Goal: Ask a question

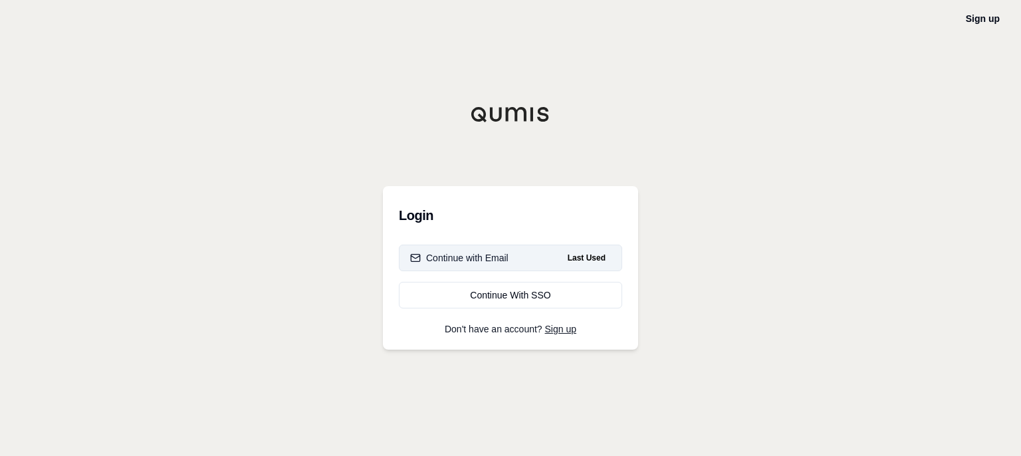
click at [584, 256] on span "Last Used" at bounding box center [586, 258] width 49 height 16
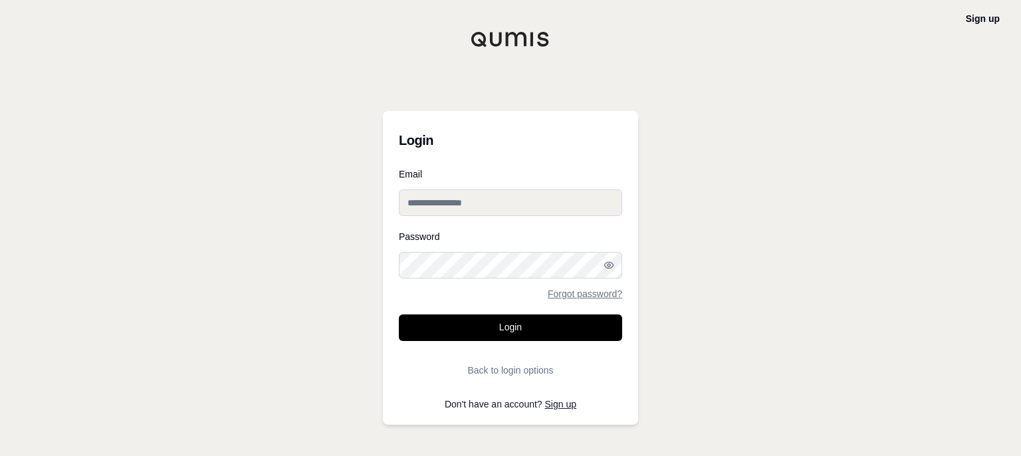
type input "**********"
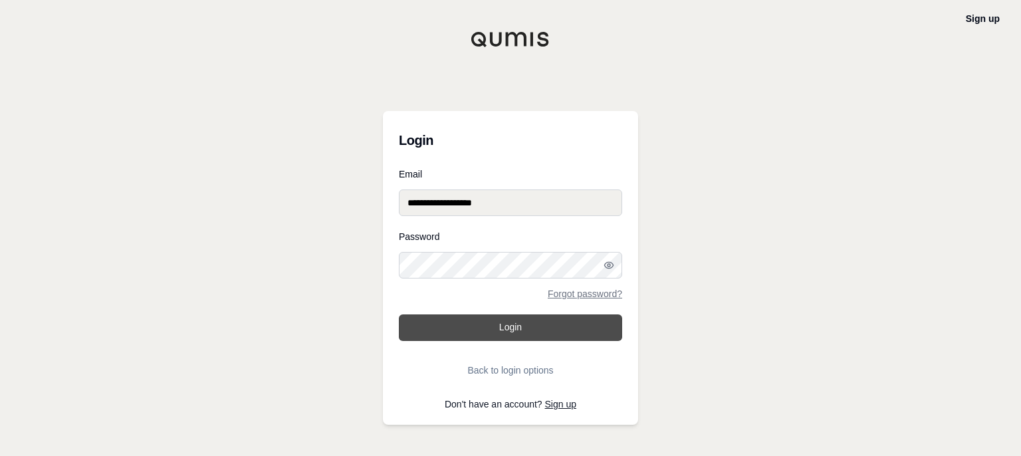
click at [524, 326] on button "Login" at bounding box center [510, 327] width 223 height 27
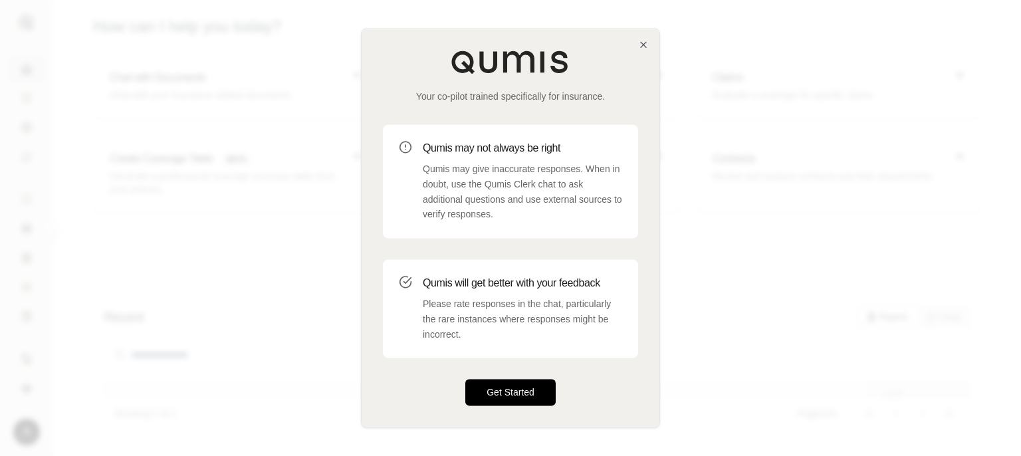
click at [508, 390] on button "Get Started" at bounding box center [510, 393] width 90 height 27
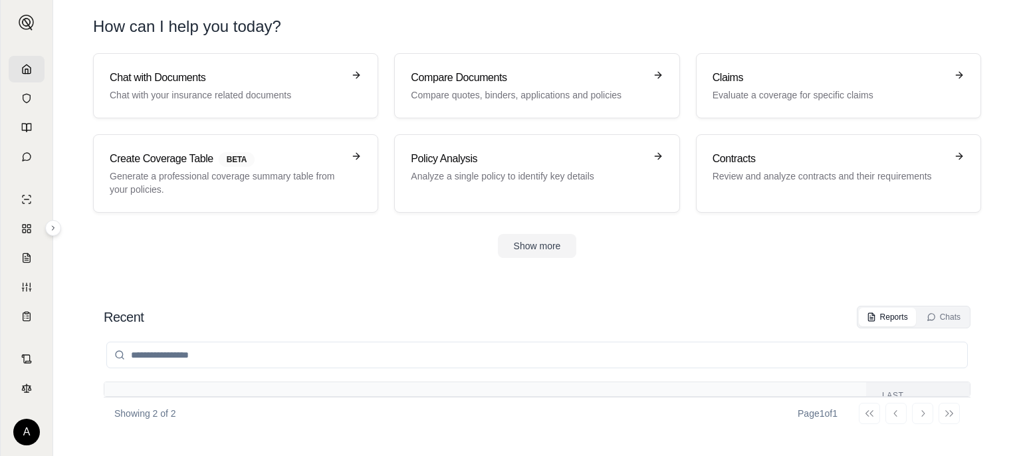
scroll to position [80, 0]
click at [922, 414] on div "Go to first page Go to previous page Go to next page Go to last page" at bounding box center [909, 413] width 101 height 21
click at [487, 386] on th "Files" at bounding box center [554, 401] width 305 height 38
click at [524, 304] on div "Recent Reports Chats Name Files Report Type Last modified Comparison of Medical…" at bounding box center [537, 367] width 888 height 145
click at [210, 357] on input "search" at bounding box center [537, 355] width 862 height 27
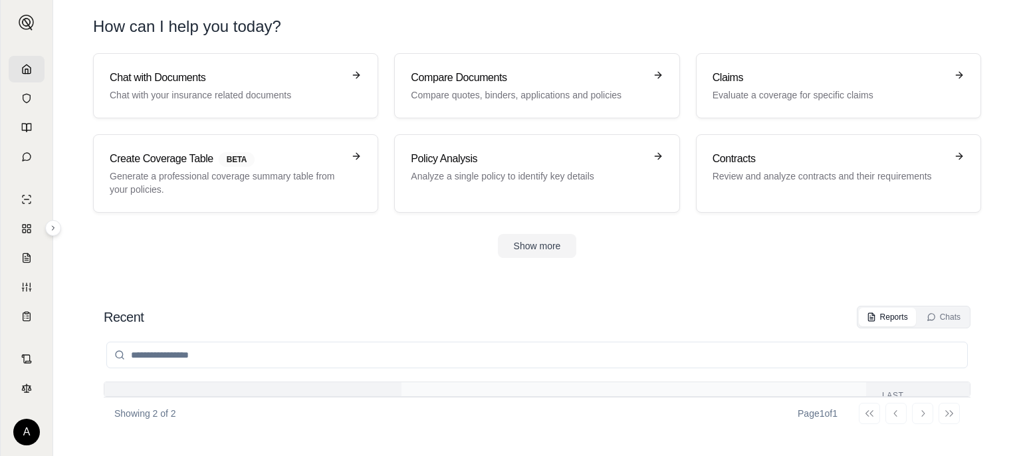
click at [210, 382] on th "Name" at bounding box center [252, 401] width 297 height 38
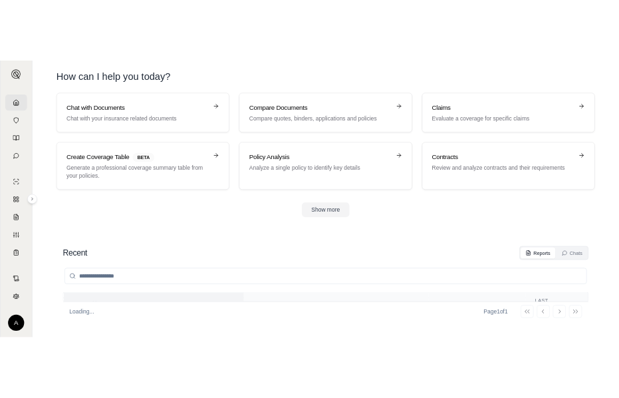
scroll to position [29, 0]
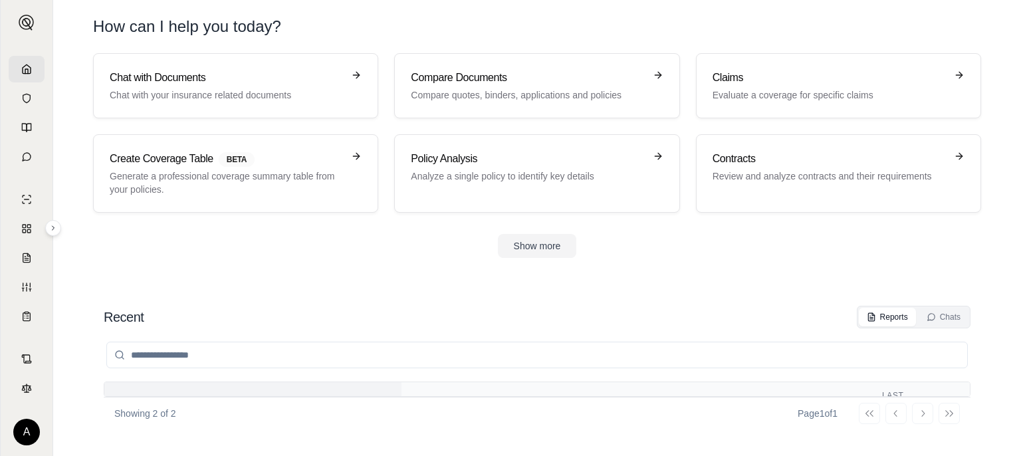
click at [199, 396] on div "Name" at bounding box center [252, 401] width 265 height 11
click at [25, 71] on polyline at bounding box center [26, 71] width 3 height 5
click at [947, 316] on div "Chats" at bounding box center [944, 317] width 34 height 11
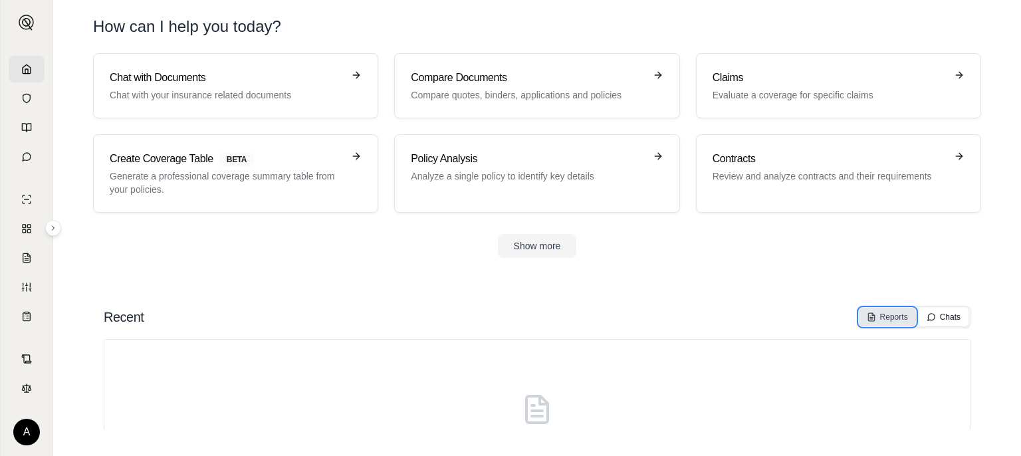
click at [892, 314] on div "Reports" at bounding box center [887, 317] width 41 height 11
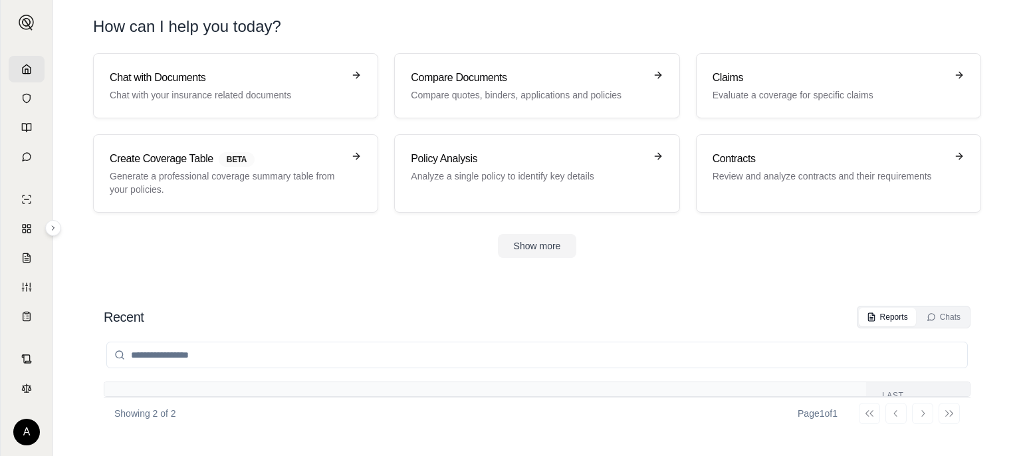
click at [504, 387] on th "Files" at bounding box center [554, 401] width 305 height 38
click at [506, 389] on th "Files" at bounding box center [554, 401] width 305 height 38
drag, startPoint x: 522, startPoint y: 370, endPoint x: 535, endPoint y: 396, distance: 28.6
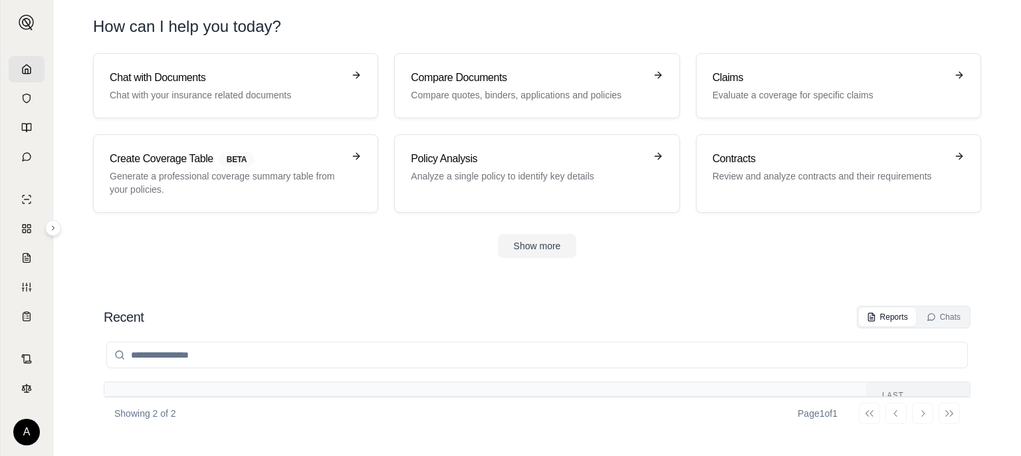
click at [535, 396] on div "Name Files Report Type Last modified Comparison of Medical Professional Liabili…" at bounding box center [537, 378] width 867 height 101
drag, startPoint x: 535, startPoint y: 396, endPoint x: 541, endPoint y: 370, distance: 25.8
drag, startPoint x: 541, startPoint y: 370, endPoint x: 564, endPoint y: 414, distance: 49.7
click at [564, 414] on div "Showing 2 of 2 Page 1 of 1 Go to first page Go to previous page Go to next page…" at bounding box center [537, 413] width 867 height 33
drag, startPoint x: 481, startPoint y: 387, endPoint x: 485, endPoint y: 422, distance: 35.4
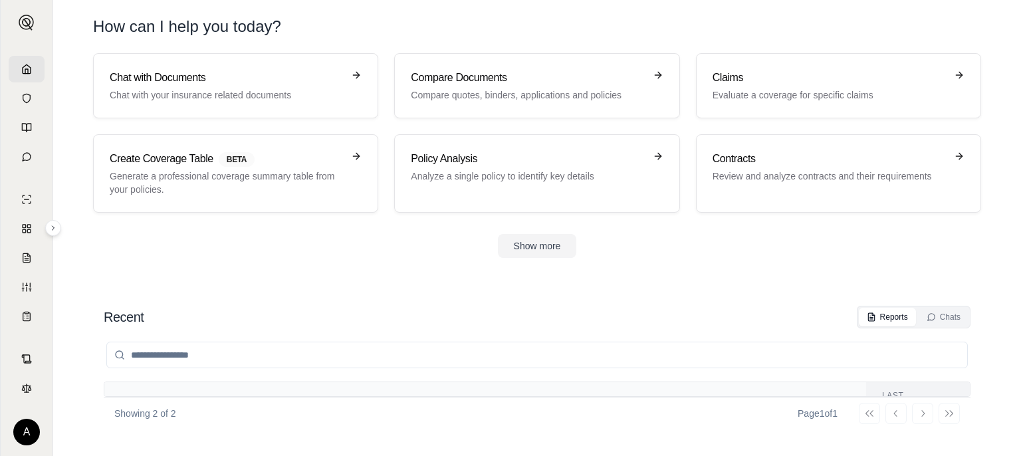
click at [485, 422] on div "Showing 2 of 2 Page 1 of 1 Go to first page Go to previous page Go to next page…" at bounding box center [537, 413] width 867 height 33
click at [155, 396] on icon at bounding box center [155, 401] width 11 height 11
drag, startPoint x: 155, startPoint y: 389, endPoint x: 271, endPoint y: 417, distance: 119.7
click at [271, 417] on div "Showing 2 of 2 Page 1 of 1 Go to first page Go to previous page Go to next page…" at bounding box center [537, 413] width 867 height 33
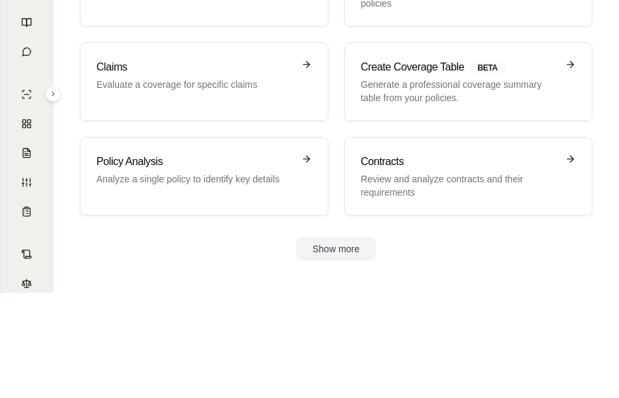
scroll to position [107, 0]
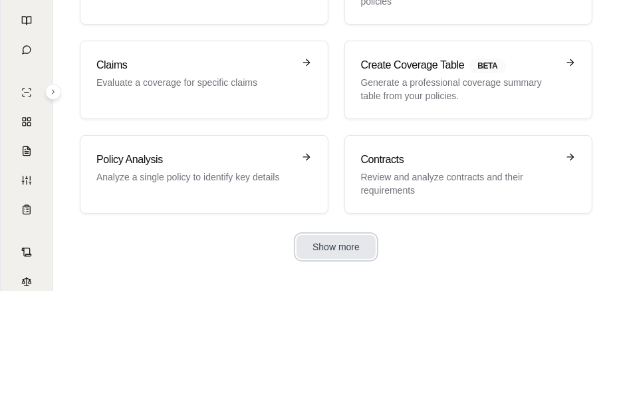
click at [340, 246] on button "Show more" at bounding box center [336, 247] width 79 height 24
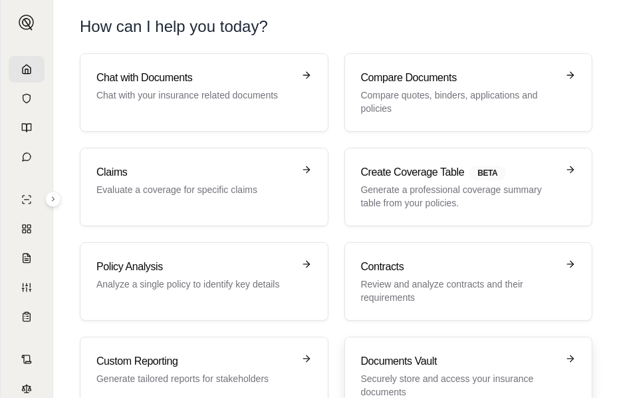
scroll to position [1, 0]
click at [441, 90] on p "Compare quotes, binders, applications and policies" at bounding box center [459, 101] width 197 height 27
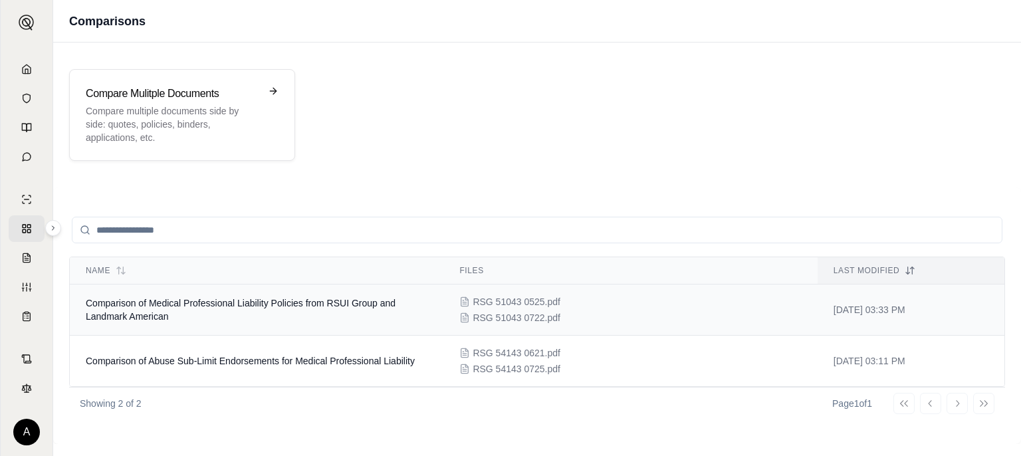
click at [261, 301] on span "Comparison of Medical Professional Liability Policies from RSUI Group and Landm…" at bounding box center [241, 310] width 310 height 24
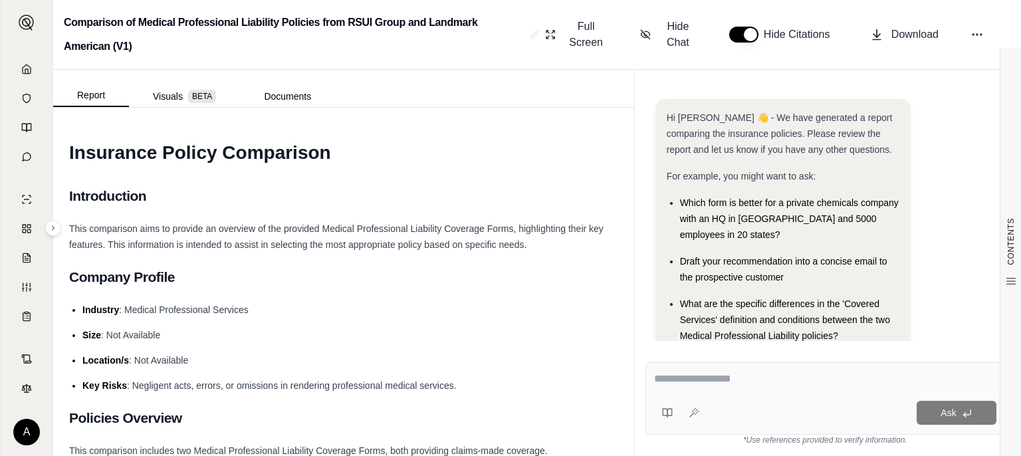
scroll to position [103, 0]
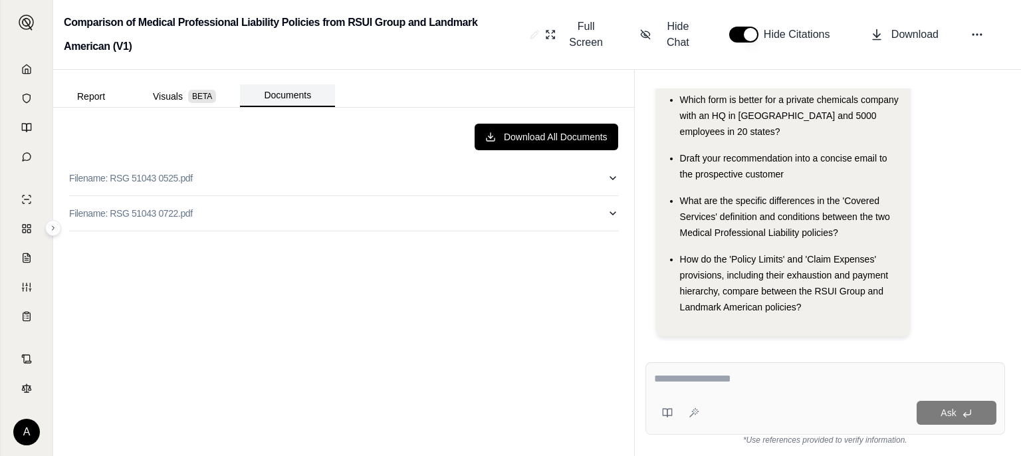
click at [291, 94] on button "Documents" at bounding box center [287, 95] width 95 height 23
click at [96, 96] on button "Report" at bounding box center [91, 96] width 76 height 21
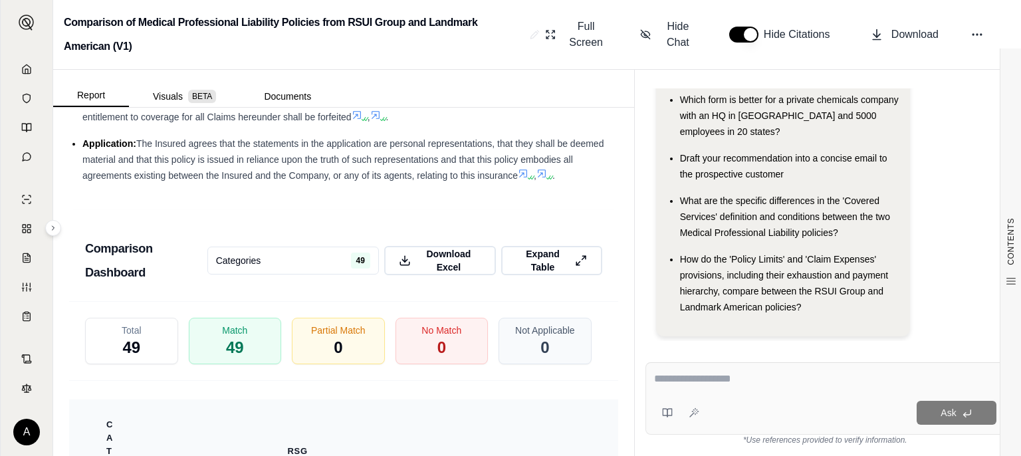
scroll to position [3592, 0]
click at [576, 267] on icon at bounding box center [582, 260] width 13 height 14
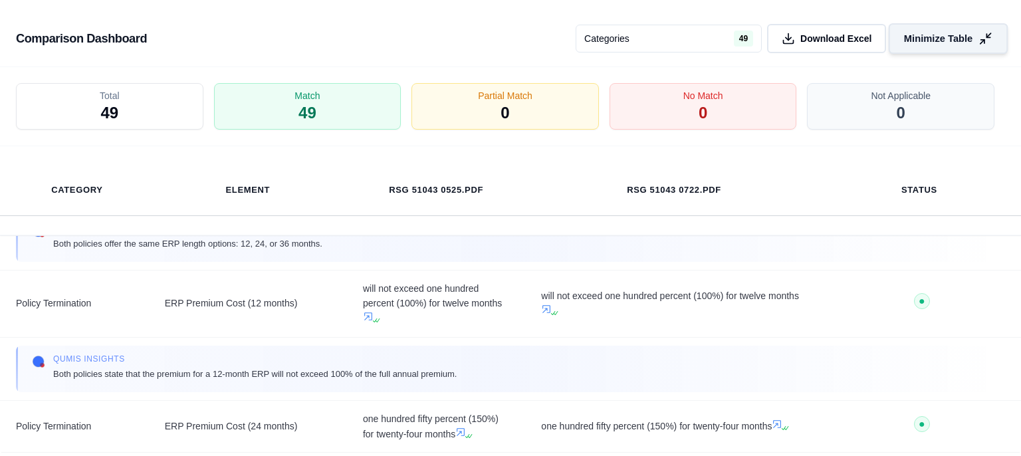
scroll to position [9029, 0]
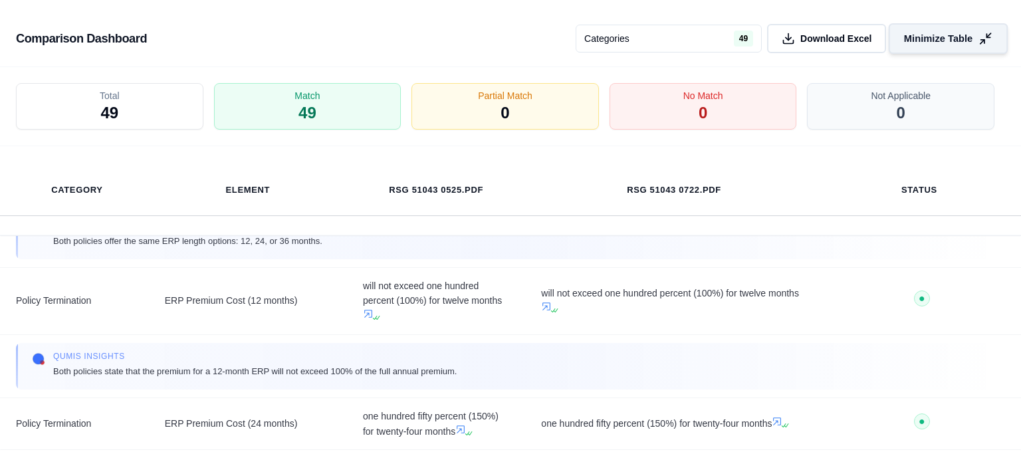
click at [981, 38] on icon at bounding box center [986, 39] width 14 height 14
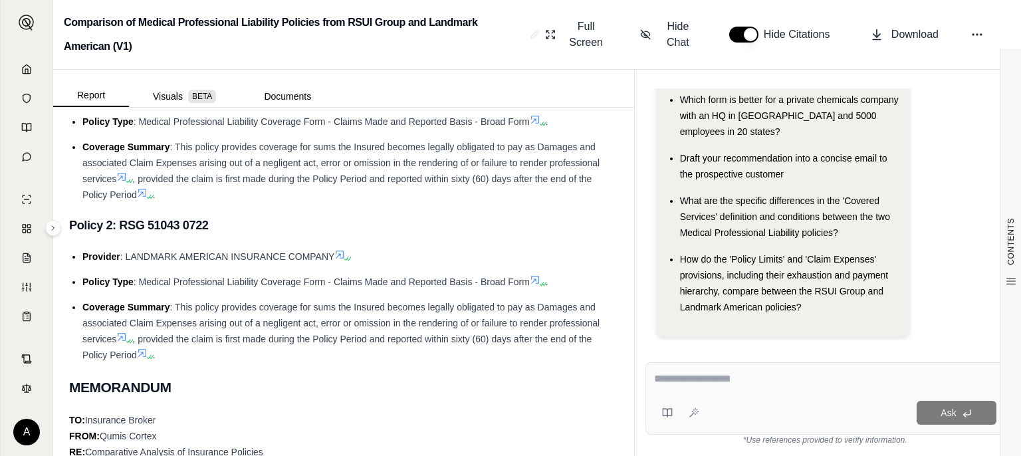
scroll to position [0, 0]
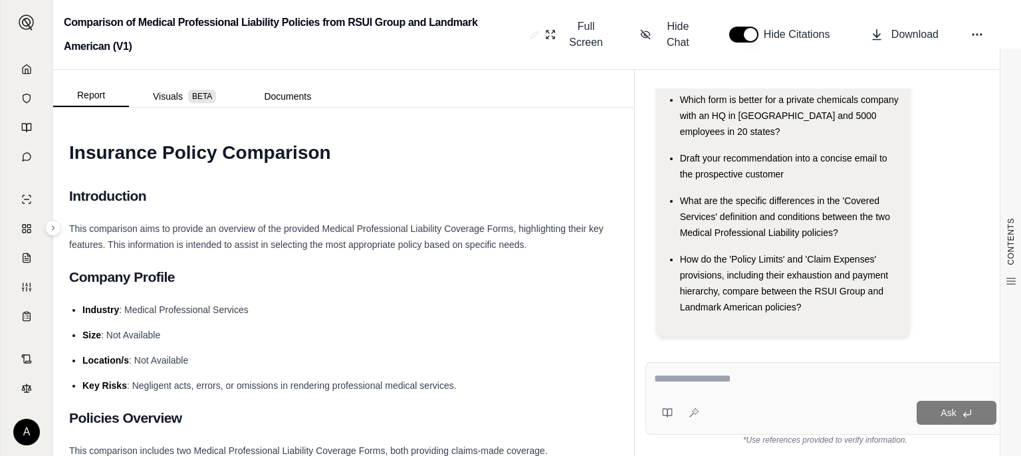
click at [787, 390] on div at bounding box center [825, 381] width 342 height 21
click at [739, 411] on div "Ask" at bounding box center [851, 413] width 292 height 24
click at [701, 380] on textarea at bounding box center [825, 379] width 342 height 16
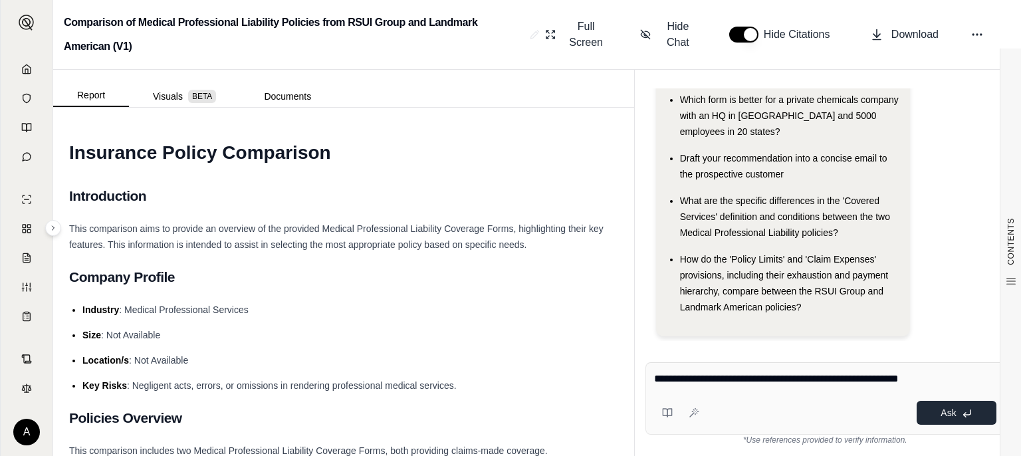
type textarea "**********"
click at [943, 416] on span "Ask" at bounding box center [948, 413] width 15 height 11
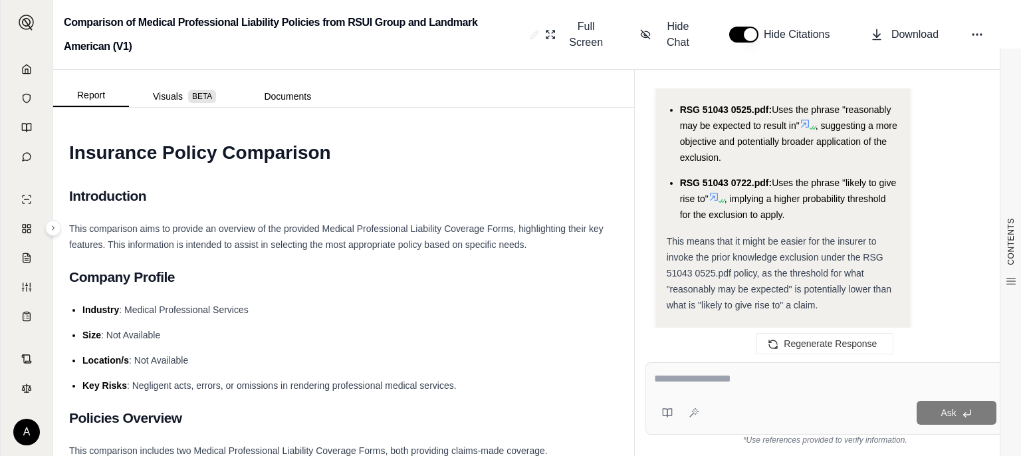
scroll to position [1596, 0]
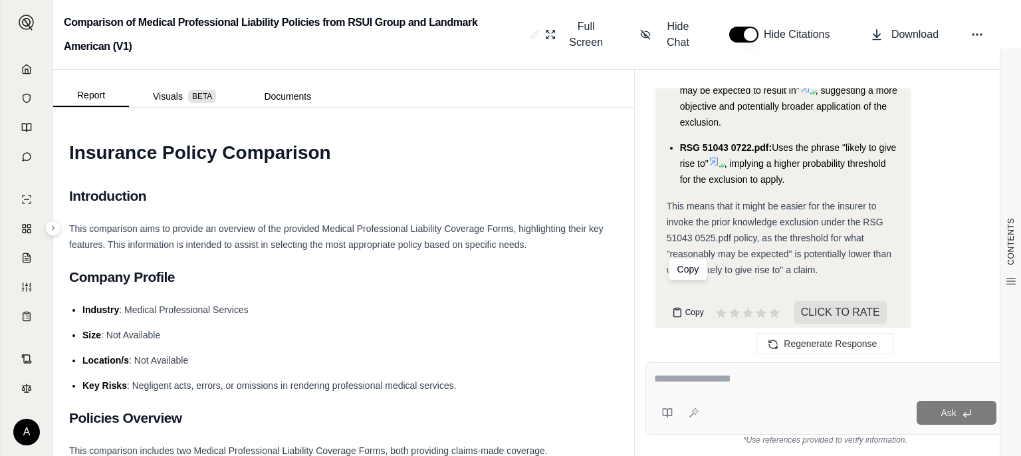
click at [689, 307] on span "Copy" at bounding box center [694, 312] width 19 height 11
click at [689, 386] on textarea at bounding box center [825, 379] width 342 height 16
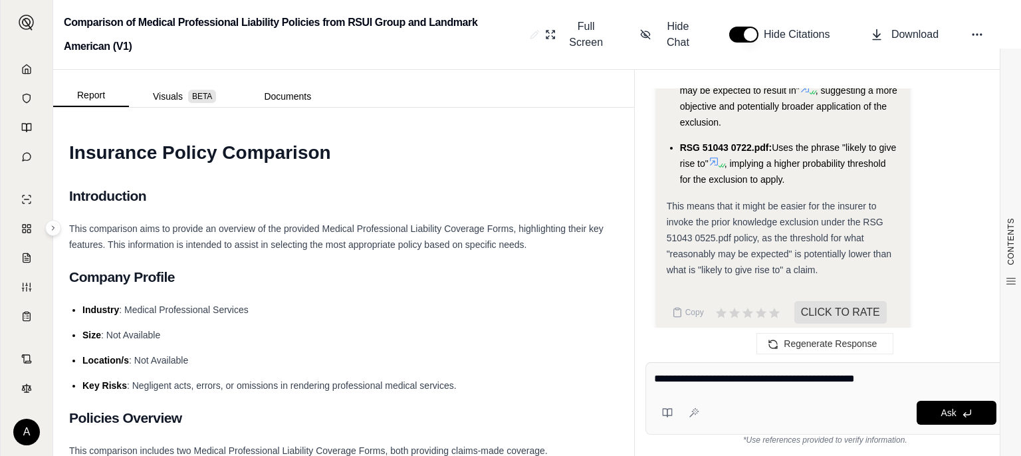
type textarea "**********"
click at [952, 410] on span "Ask" at bounding box center [948, 413] width 15 height 11
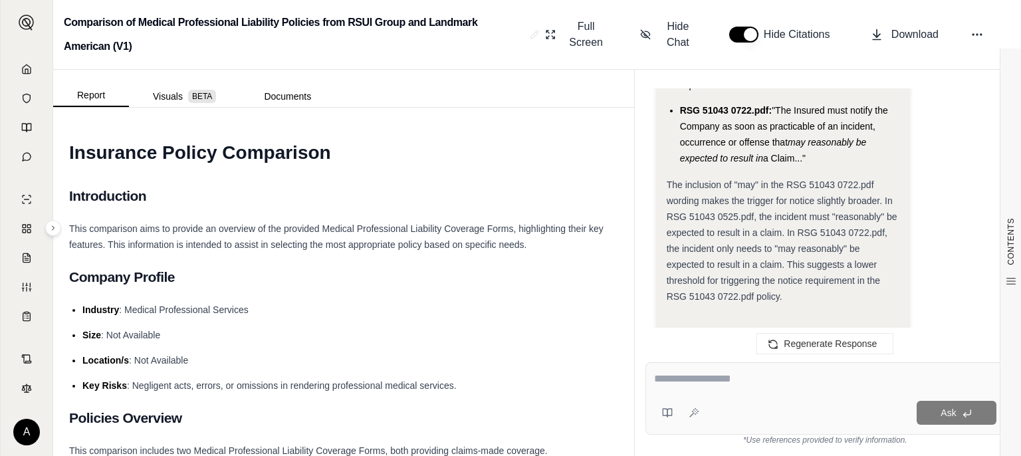
scroll to position [3409, 0]
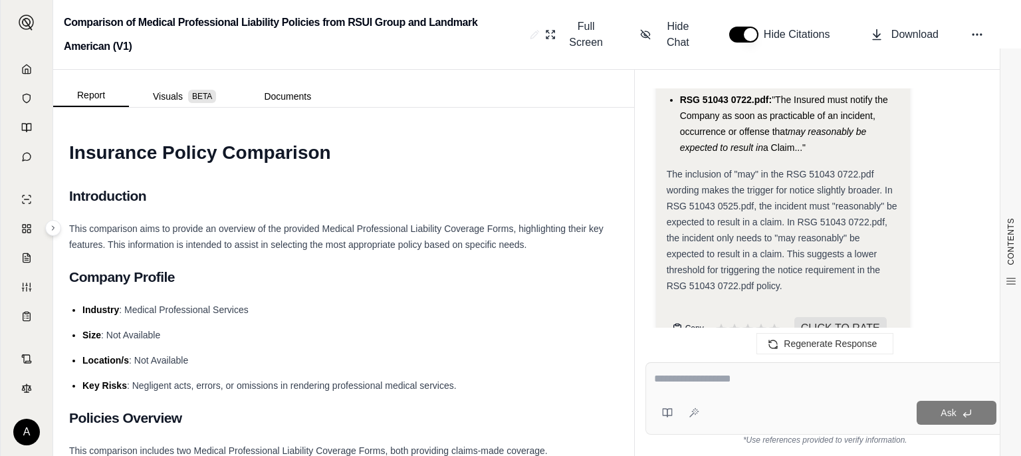
click at [687, 323] on span "Copy" at bounding box center [694, 328] width 19 height 11
click at [699, 378] on textarea at bounding box center [825, 379] width 342 height 16
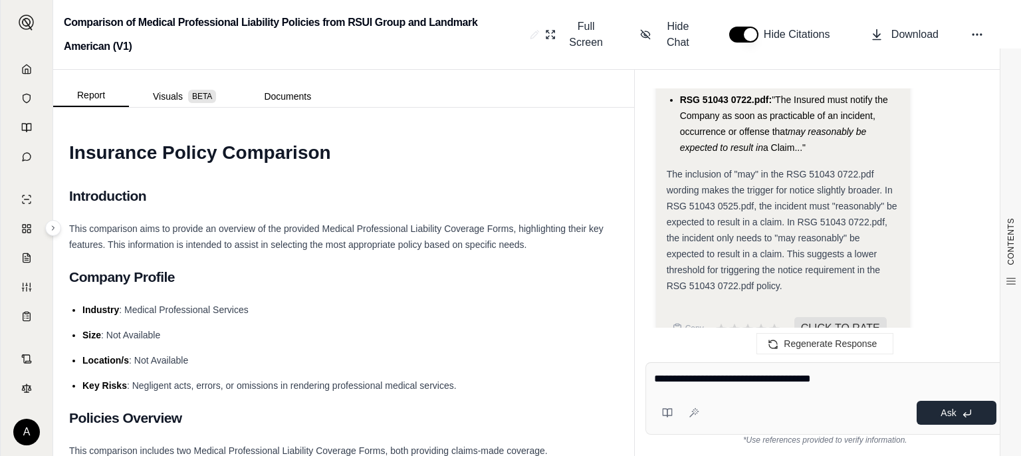
type textarea "**********"
click at [952, 410] on span "Ask" at bounding box center [948, 413] width 15 height 11
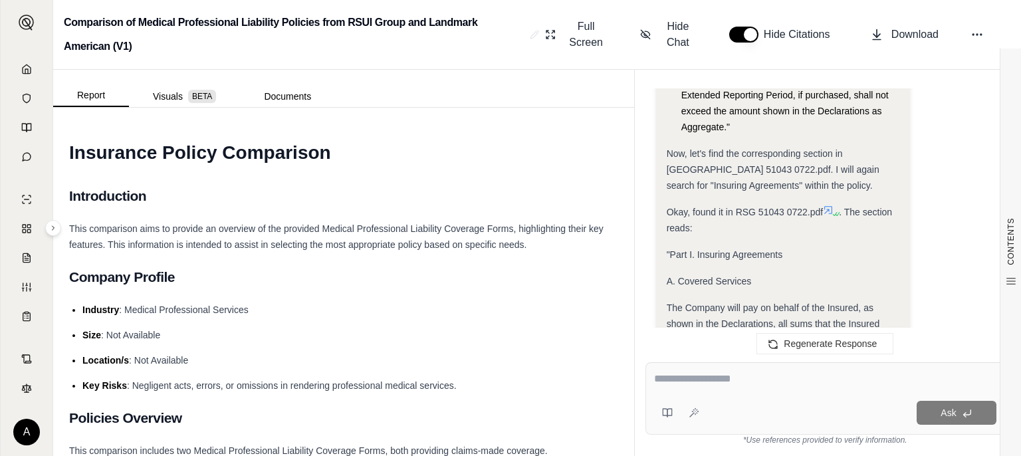
scroll to position [5193, 0]
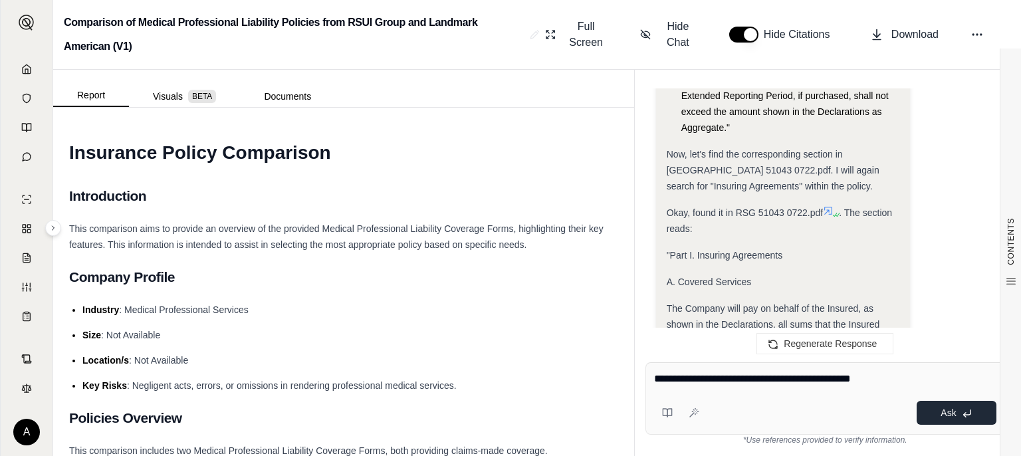
type textarea "**********"
click at [958, 406] on button "Ask" at bounding box center [957, 413] width 80 height 24
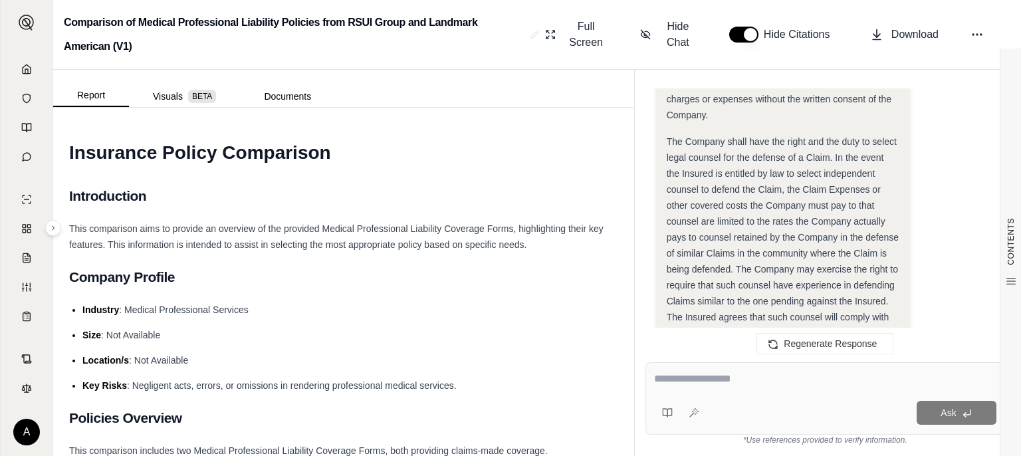
scroll to position [9029, 0]
click at [25, 67] on icon at bounding box center [26, 69] width 11 height 11
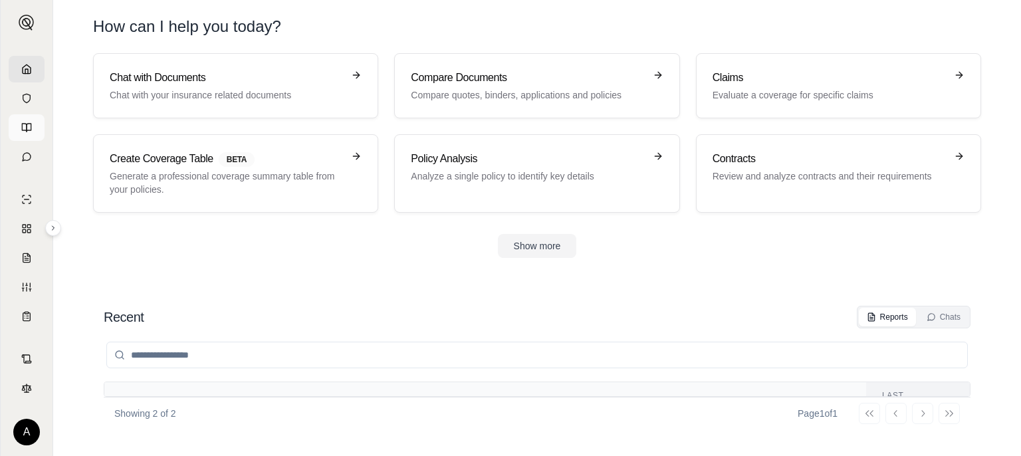
click at [27, 126] on icon at bounding box center [26, 127] width 11 height 11
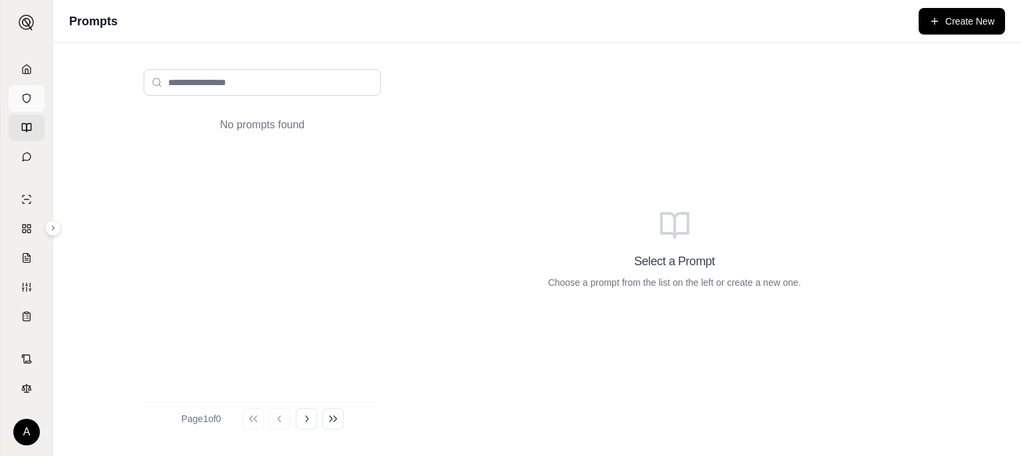
click at [23, 97] on icon at bounding box center [26, 98] width 7 height 9
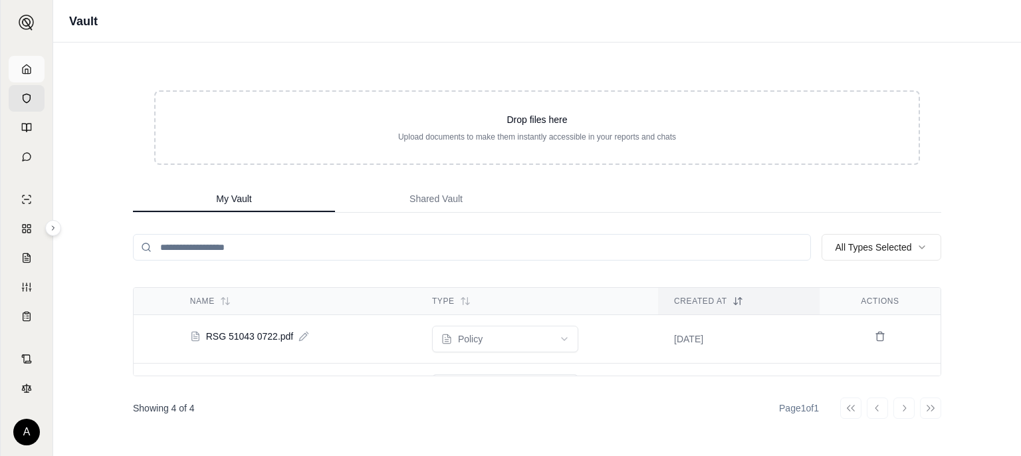
click at [27, 67] on icon at bounding box center [26, 69] width 11 height 11
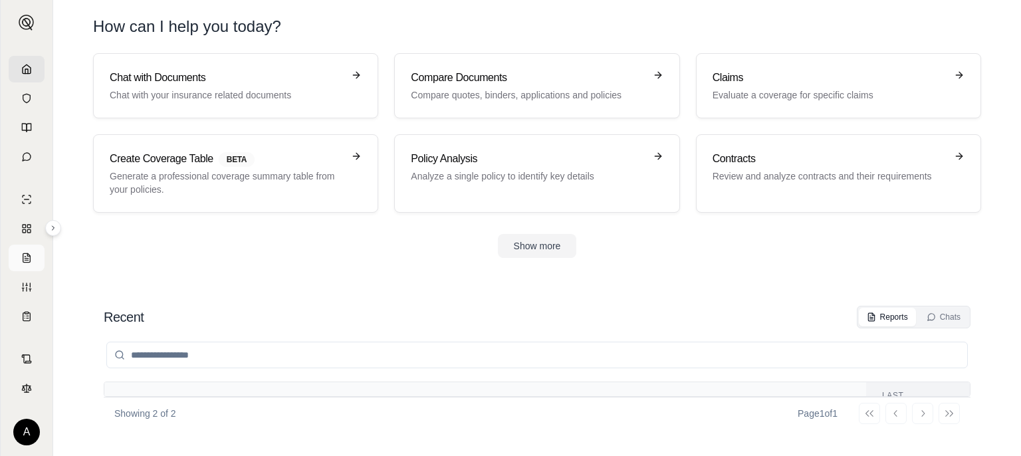
click at [26, 259] on line at bounding box center [26, 259] width 3 height 0
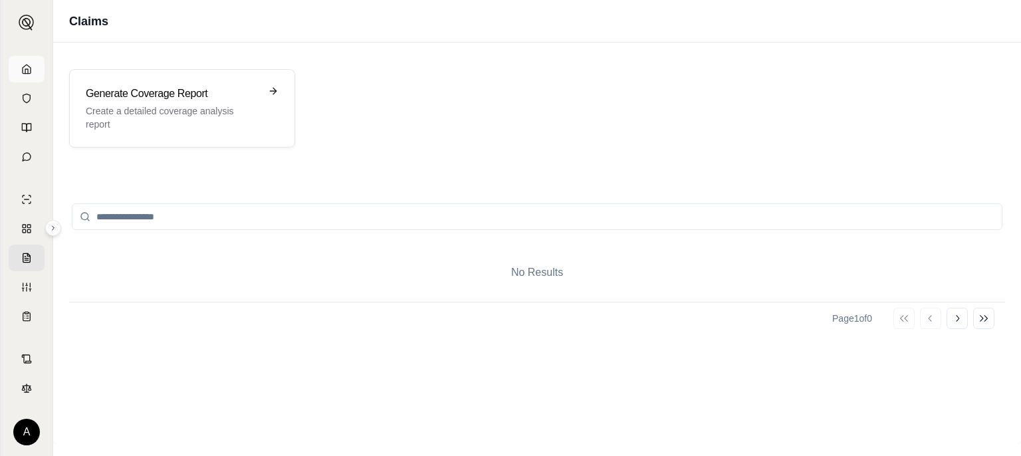
click at [24, 67] on icon at bounding box center [26, 69] width 11 height 11
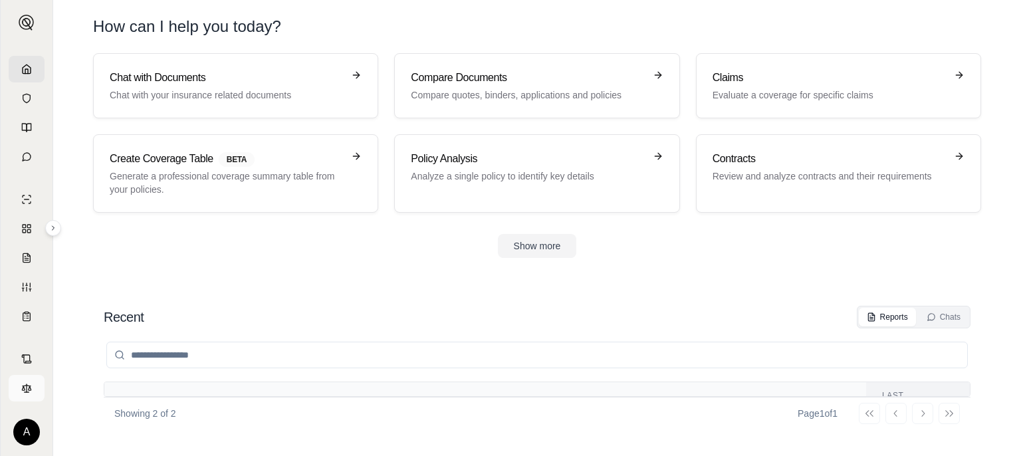
click at [24, 386] on icon at bounding box center [27, 385] width 8 height 1
